Goal: Navigation & Orientation: Find specific page/section

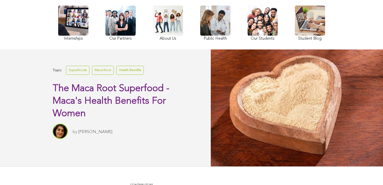
scroll to position [56, 0]
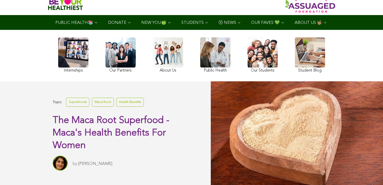
click at [247, 69] on link at bounding box center [262, 55] width 30 height 37
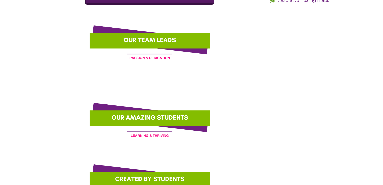
scroll to position [411, 0]
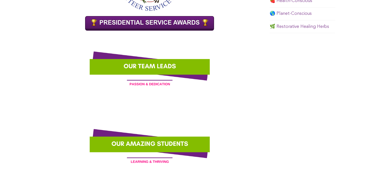
click at [269, 16] on link "🌎 Planet-Conscious" at bounding box center [290, 13] width 42 height 5
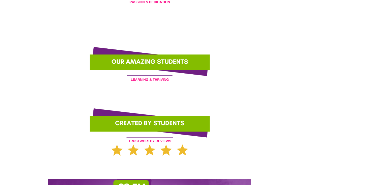
scroll to position [494, 0]
